Goal: Task Accomplishment & Management: Manage account settings

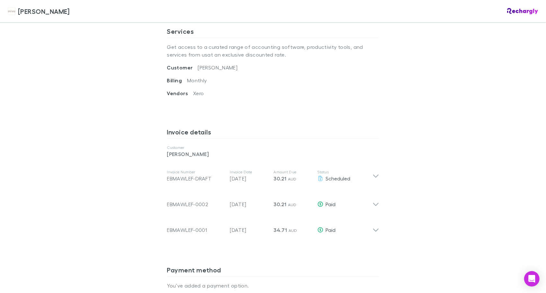
scroll to position [239, 0]
drag, startPoint x: 539, startPoint y: 178, endPoint x: 539, endPoint y: 216, distance: 37.9
click at [539, 216] on div "[PERSON_NAME] [PERSON_NAME] Software subscriptions agreement [PERSON_NAME] has …" at bounding box center [273, 146] width 546 height 293
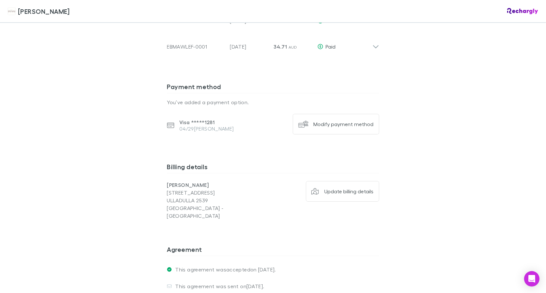
scroll to position [432, 0]
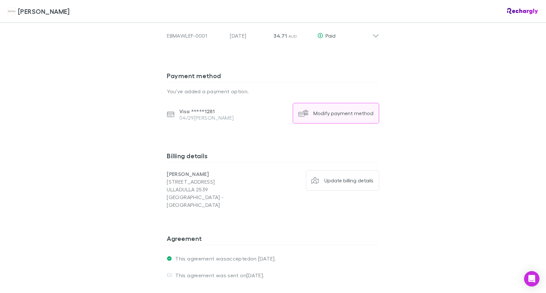
click at [340, 110] on div "Modify payment method" at bounding box center [343, 113] width 60 height 6
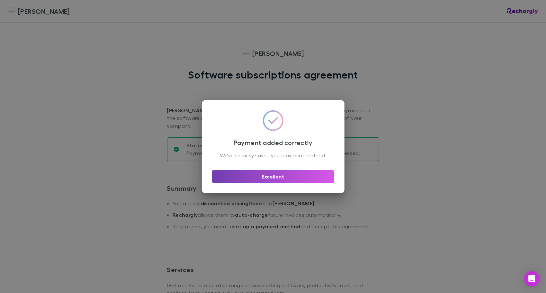
click at [248, 180] on button "Excellent" at bounding box center [273, 176] width 122 height 13
